Goal: Task Accomplishment & Management: Complete application form

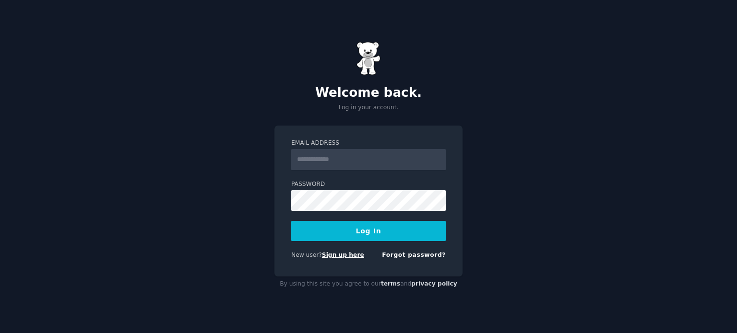
click at [332, 254] on link "Sign up here" at bounding box center [343, 255] width 42 height 7
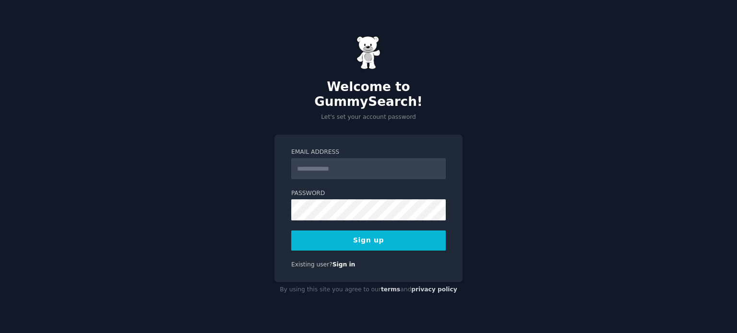
click at [369, 158] on input "Email Address" at bounding box center [368, 168] width 154 height 21
paste input "**********"
type input "**********"
click at [379, 232] on button "Sign up" at bounding box center [368, 241] width 154 height 20
click at [368, 231] on button "Sign up" at bounding box center [368, 241] width 154 height 20
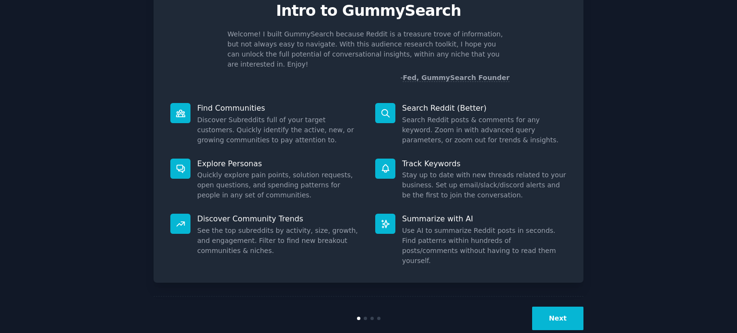
click at [562, 307] on button "Next" at bounding box center [557, 319] width 51 height 24
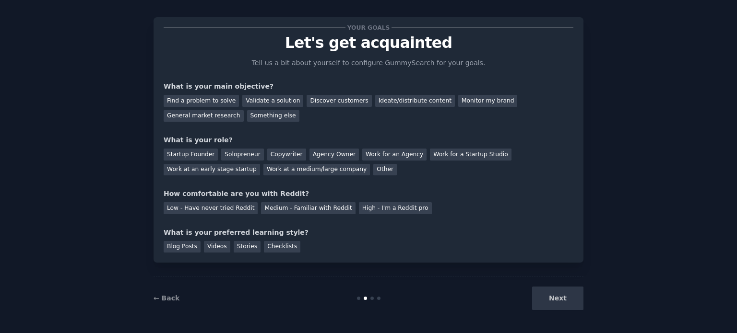
click at [559, 299] on div "Next" at bounding box center [511, 299] width 143 height 24
click at [247, 113] on div "Something else" at bounding box center [273, 116] width 52 height 12
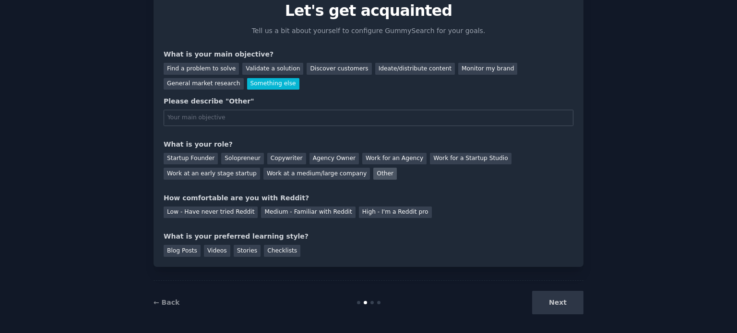
click at [373, 174] on div "Other" at bounding box center [385, 174] width 24 height 12
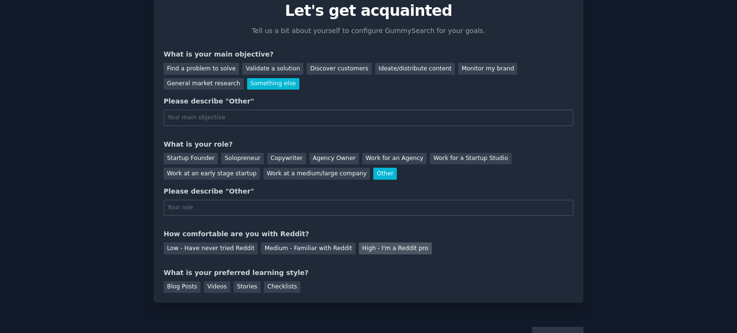
click at [359, 248] on div "High - I'm a Reddit pro" at bounding box center [395, 249] width 73 height 12
click at [244, 288] on div "Stories" at bounding box center [247, 288] width 27 height 12
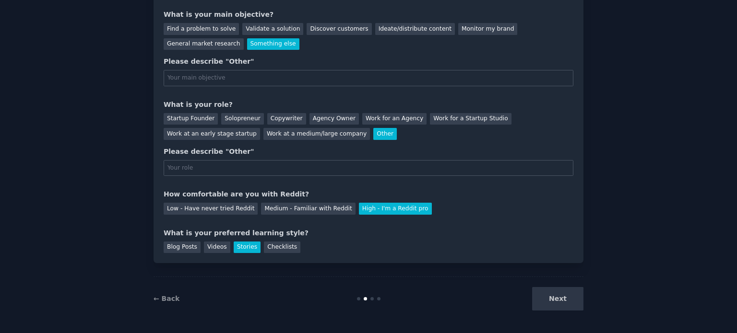
click at [568, 296] on div "Next" at bounding box center [511, 299] width 143 height 24
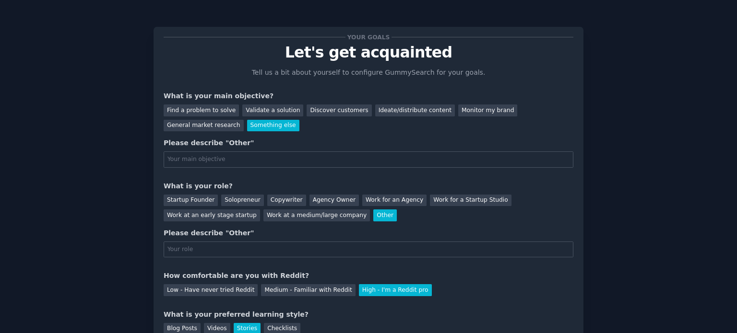
scroll to position [0, 0]
click at [250, 113] on div "Validate a solution" at bounding box center [272, 111] width 61 height 12
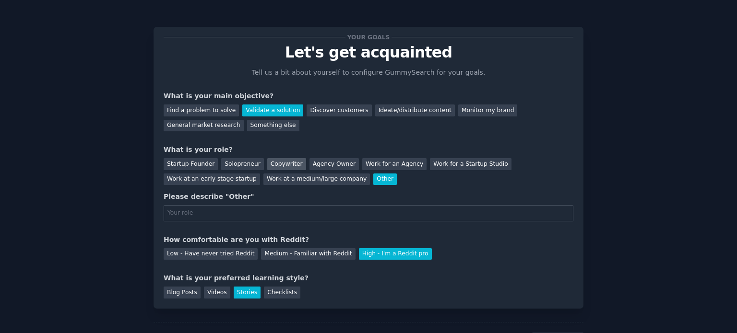
click at [270, 164] on div "Copywriter" at bounding box center [286, 164] width 39 height 12
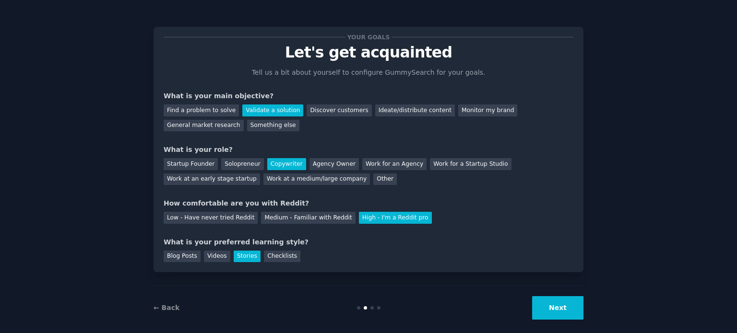
click at [553, 307] on button "Next" at bounding box center [557, 308] width 51 height 24
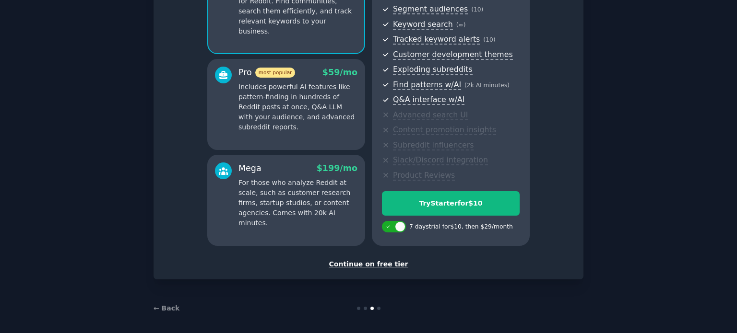
scroll to position [126, 0]
